Goal: Task Accomplishment & Management: Manage account settings

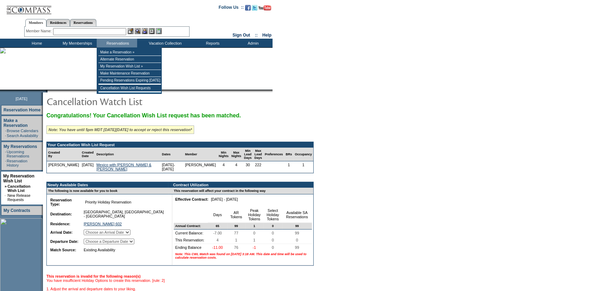
click at [100, 34] on input "text" at bounding box center [89, 31] width 73 height 7
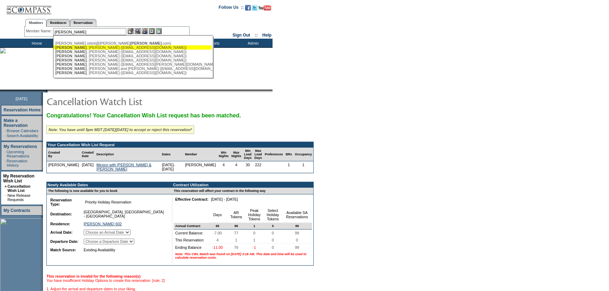
click at [101, 46] on div "[PERSON_NAME] ([EMAIL_ADDRESS][DOMAIN_NAME])" at bounding box center [132, 47] width 155 height 4
type input "[PERSON_NAME] ([EMAIL_ADDRESS][DOMAIN_NAME])"
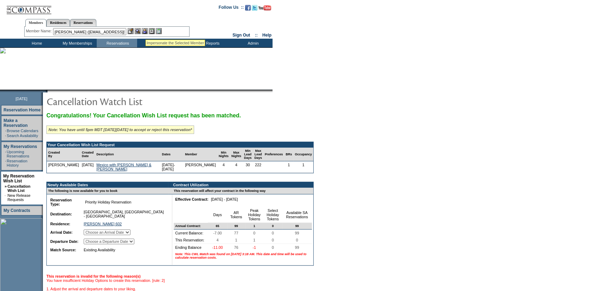
click at [147, 31] on img at bounding box center [145, 31] width 6 height 6
click at [137, 31] on img at bounding box center [138, 31] width 6 height 6
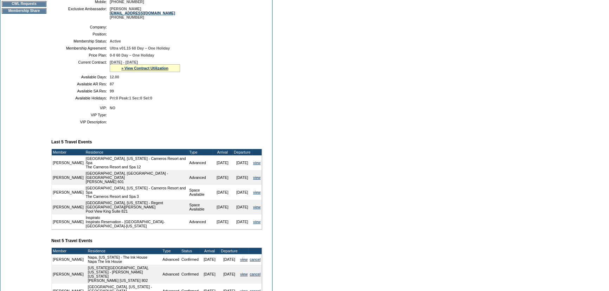
scroll to position [32, 0]
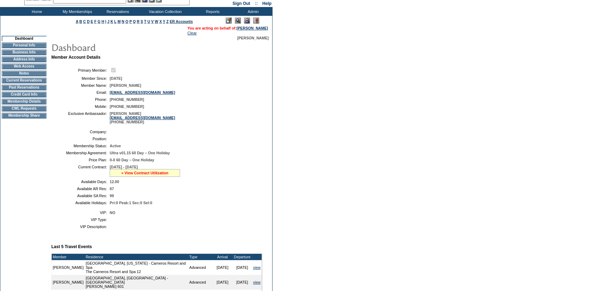
click at [141, 173] on link "» View Contract Utilization" at bounding box center [144, 173] width 47 height 4
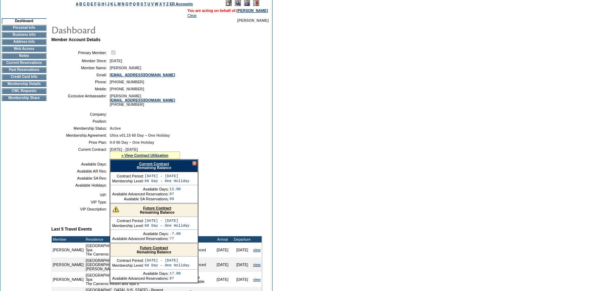
scroll to position [64, 0]
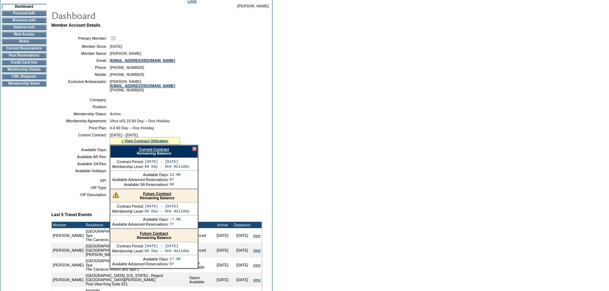
click at [157, 194] on link "Future Contract" at bounding box center [157, 194] width 28 height 4
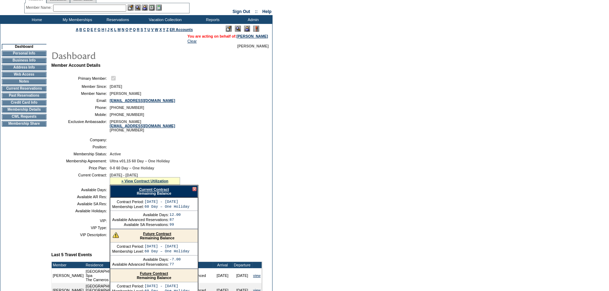
scroll to position [0, 0]
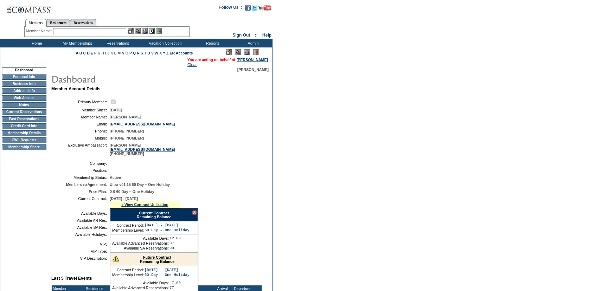
click at [28, 135] on td "Membership Details" at bounding box center [24, 133] width 45 height 6
